Goal: Task Accomplishment & Management: Manage account settings

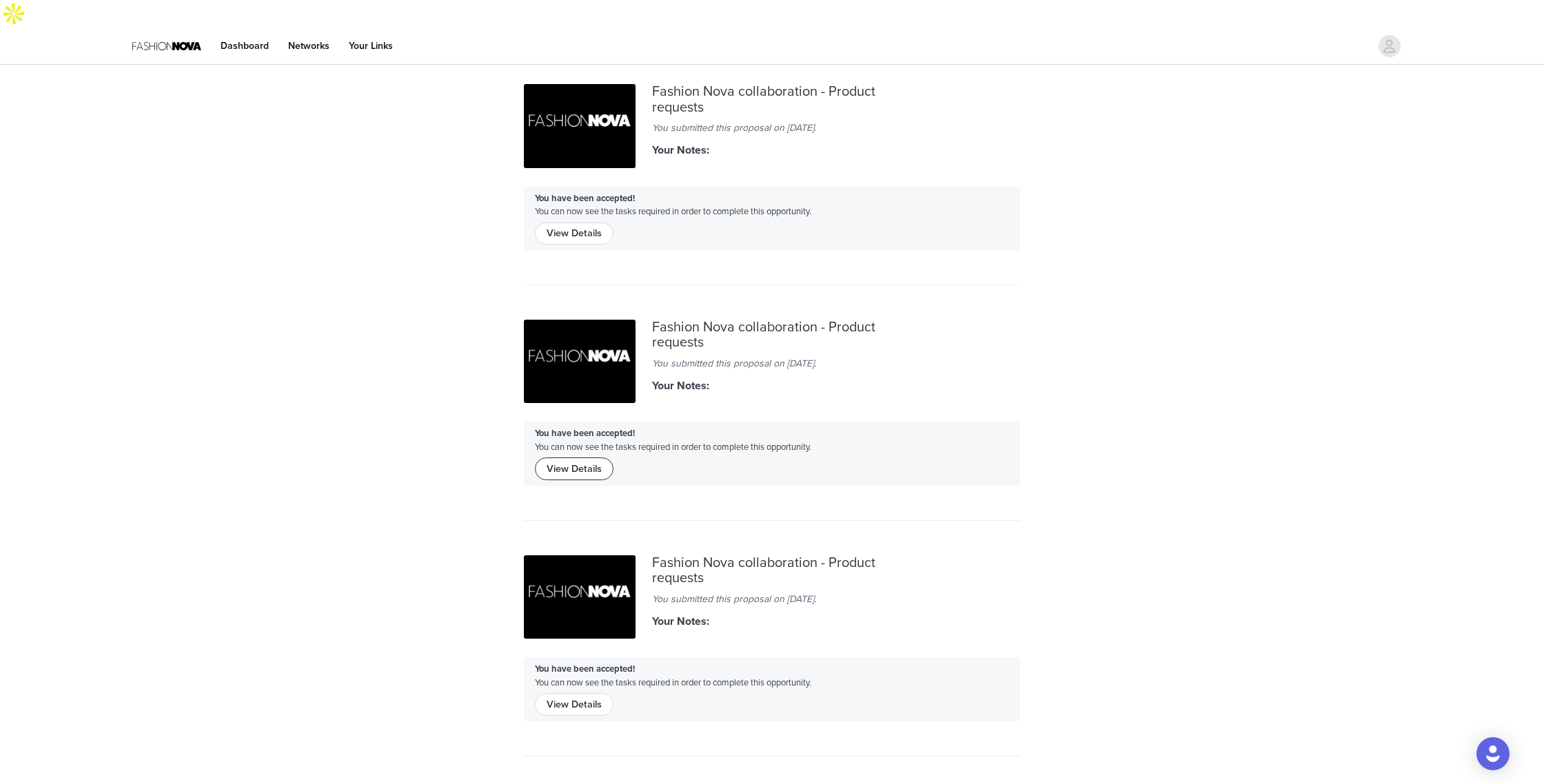
click at [606, 457] on button "View Details" at bounding box center [574, 468] width 78 height 22
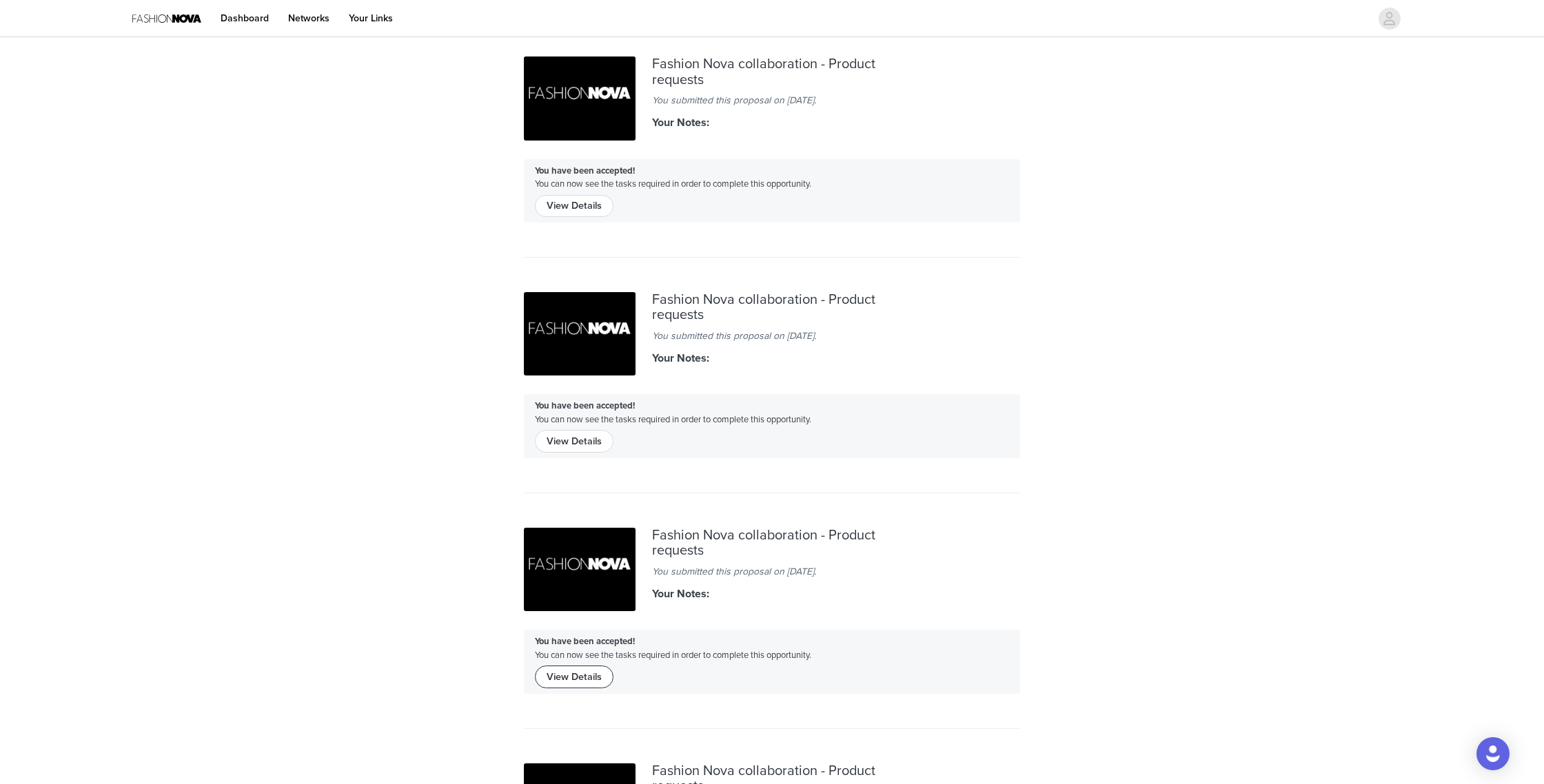
click at [594, 677] on button "View Details" at bounding box center [574, 677] width 78 height 22
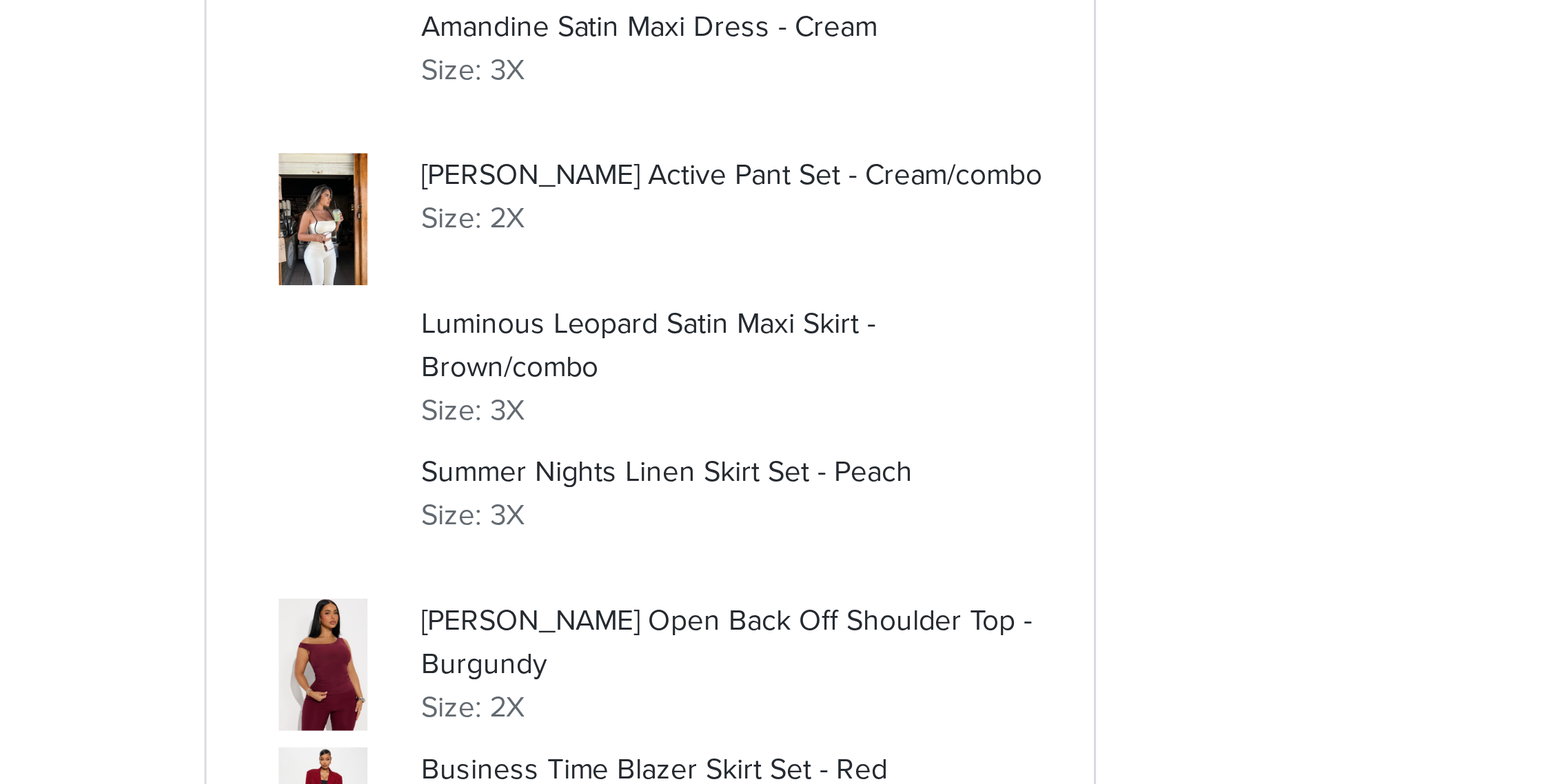
scroll to position [424, 0]
